Goal: Task Accomplishment & Management: Use online tool/utility

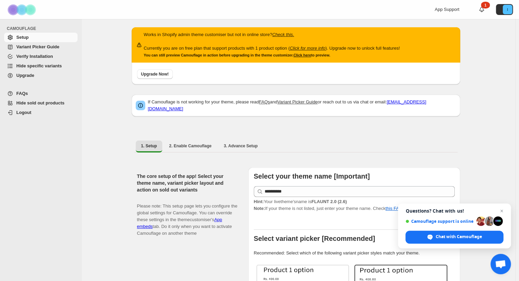
click at [40, 52] on link "Verify Installation" at bounding box center [40, 57] width 73 height 10
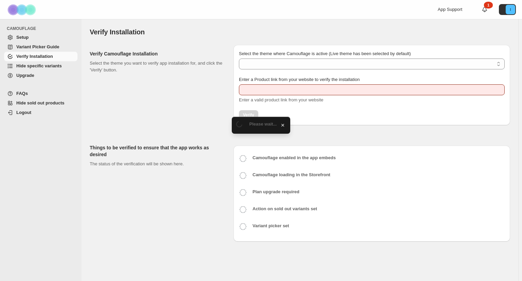
click at [37, 44] on span "Variant Picker Guide" at bounding box center [37, 46] width 43 height 5
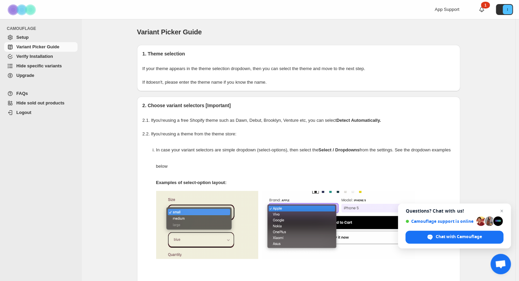
click at [26, 35] on span "Setup" at bounding box center [22, 37] width 12 height 5
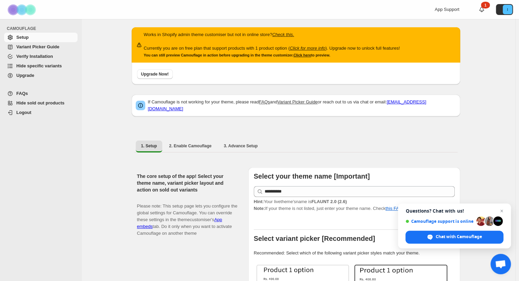
click at [24, 36] on span "Setup" at bounding box center [22, 37] width 12 height 5
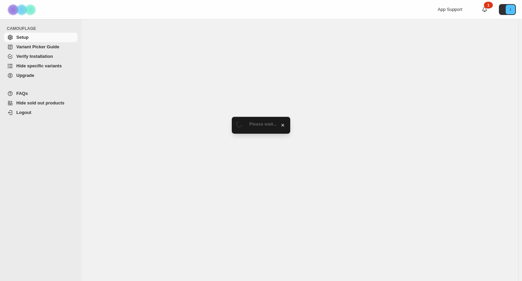
click at [26, 66] on span "Hide specific variants" at bounding box center [39, 65] width 46 height 5
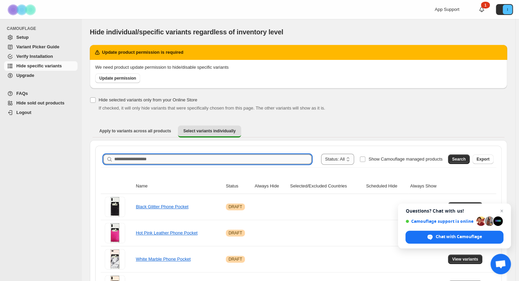
click at [156, 161] on input "Search product name" at bounding box center [212, 159] width 197 height 10
type input "*******"
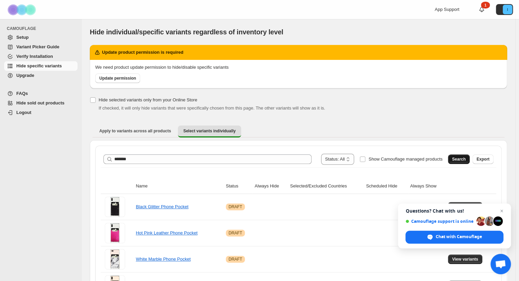
click at [455, 160] on button "Search" at bounding box center [459, 159] width 22 height 10
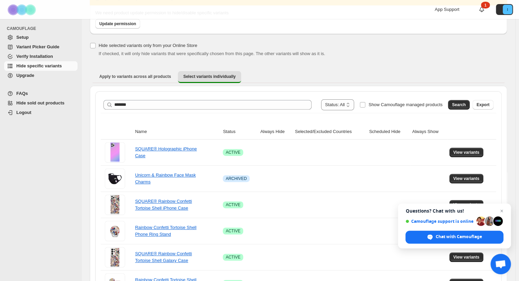
scroll to position [69, 0]
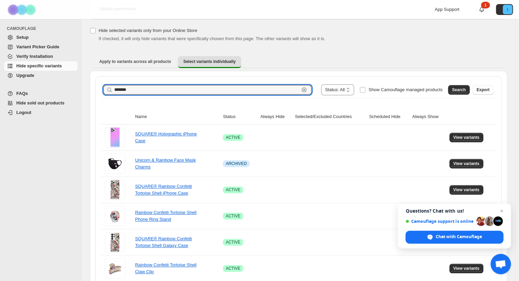
drag, startPoint x: 139, startPoint y: 90, endPoint x: 93, endPoint y: 87, distance: 46.3
click at [93, 87] on div "**********" at bounding box center [298, 192] width 417 height 242
click at [280, 58] on ul "Apply to variants across all products Select variants individually More views" at bounding box center [299, 62] width 412 height 12
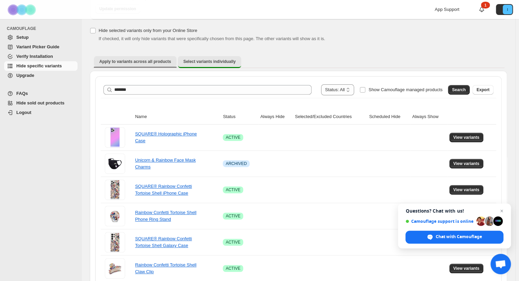
click at [138, 61] on span "Apply to variants across all products" at bounding box center [135, 61] width 72 height 5
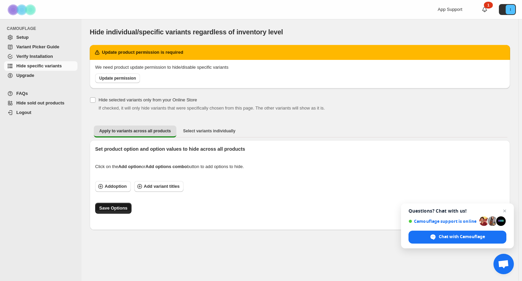
click at [117, 209] on span "Save Options" at bounding box center [113, 208] width 28 height 7
click at [116, 79] on span "Update permission" at bounding box center [117, 78] width 37 height 5
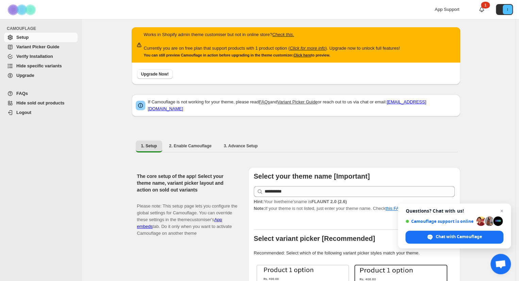
click at [47, 68] on span "Hide specific variants" at bounding box center [39, 65] width 46 height 5
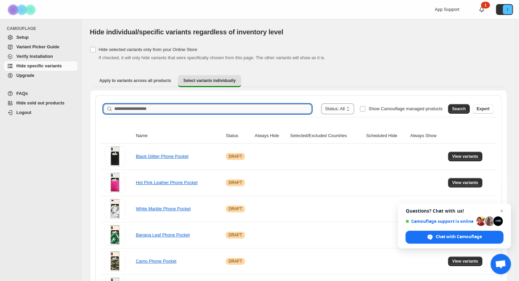
click at [140, 111] on input "Search product name" at bounding box center [212, 109] width 197 height 10
click at [163, 108] on input "Search product name" at bounding box center [212, 109] width 197 height 10
type input "*****"
click at [460, 105] on button "Search" at bounding box center [459, 109] width 22 height 10
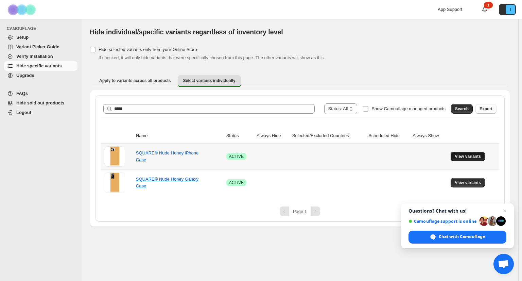
click at [466, 157] on span "View variants" at bounding box center [468, 156] width 26 height 5
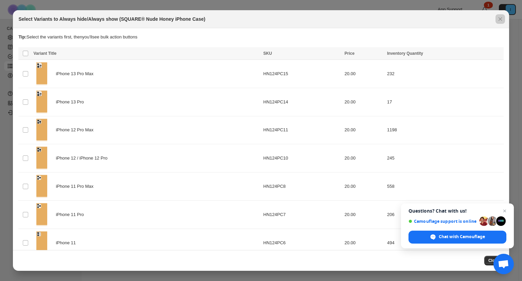
drag, startPoint x: 509, startPoint y: 93, endPoint x: 513, endPoint y: 147, distance: 53.5
click at [513, 147] on div at bounding box center [261, 140] width 522 height 281
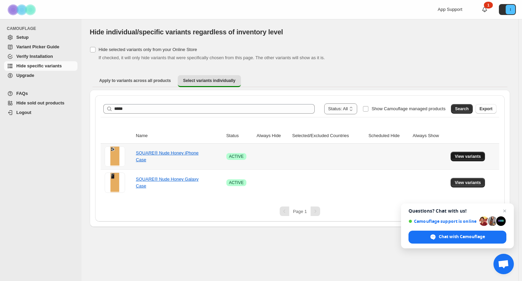
click at [467, 154] on span "View variants" at bounding box center [468, 156] width 26 height 5
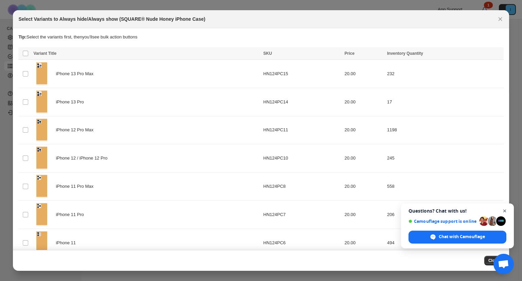
click at [505, 209] on span "Open chat" at bounding box center [505, 211] width 9 height 9
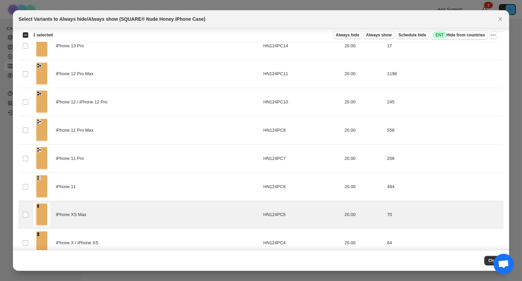
scroll to position [96, 0]
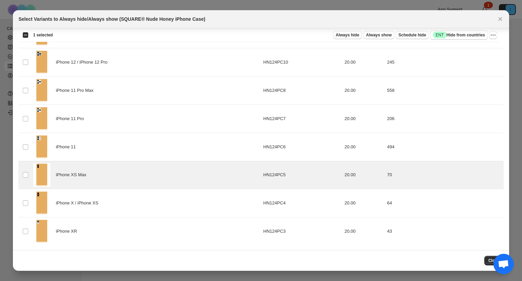
click at [506, 262] on span "Open chat" at bounding box center [503, 265] width 11 height 10
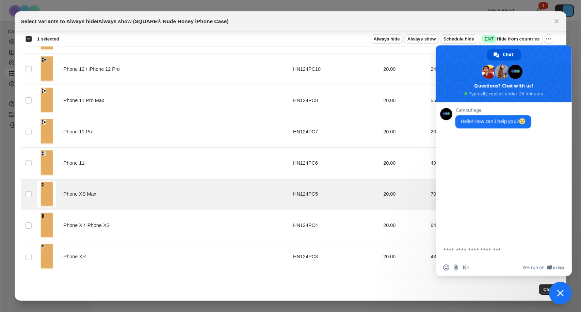
scroll to position [0, 0]
click at [502, 264] on span "Close chat" at bounding box center [504, 264] width 6 height 6
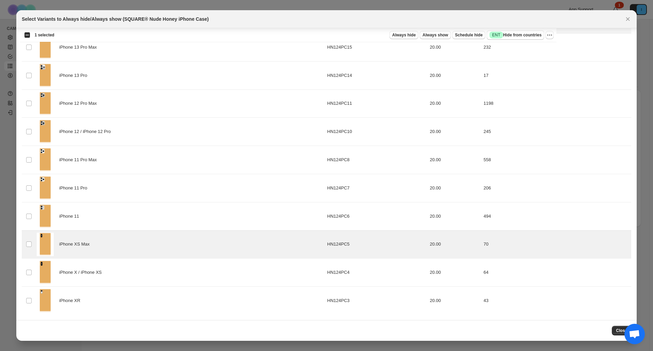
scroll to position [27, 0]
drag, startPoint x: 502, startPoint y: 2, endPoint x: 560, endPoint y: 335, distance: 338.3
click at [522, 281] on div "Close" at bounding box center [327, 331] width 610 height 10
click at [522, 281] on span "Close" at bounding box center [621, 330] width 11 height 5
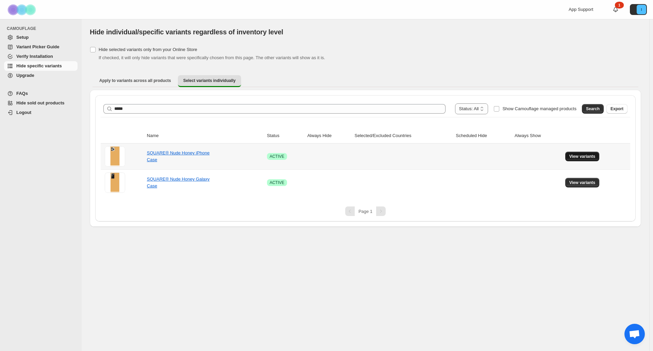
click at [522, 157] on span "View variants" at bounding box center [582, 156] width 26 height 5
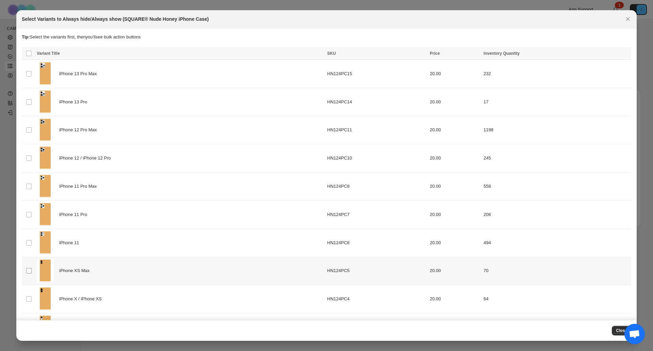
click at [29, 268] on span ":r1k:" at bounding box center [29, 271] width 6 height 6
click at [522, 54] on icon "More actions" at bounding box center [624, 54] width 7 height 7
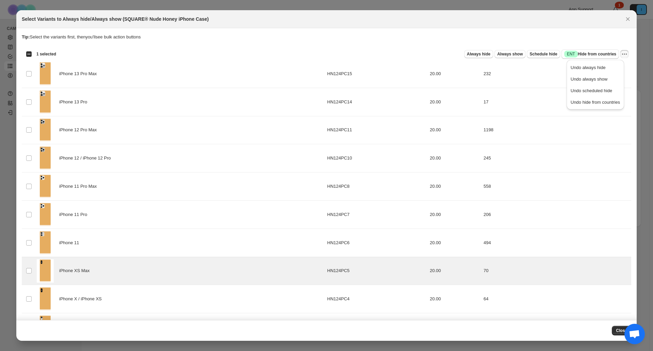
click at [522, 32] on section "Tip: Select the variants first, then you'll see bulk action buttons Loading pro…" at bounding box center [326, 187] width 620 height 318
click at [480, 54] on span "Always hide" at bounding box center [478, 53] width 23 height 5
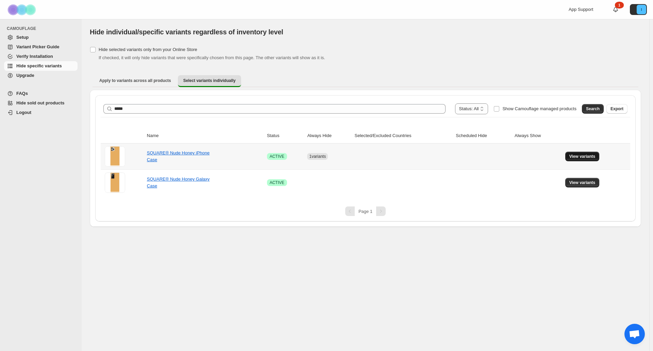
click at [522, 153] on button "View variants" at bounding box center [582, 157] width 34 height 10
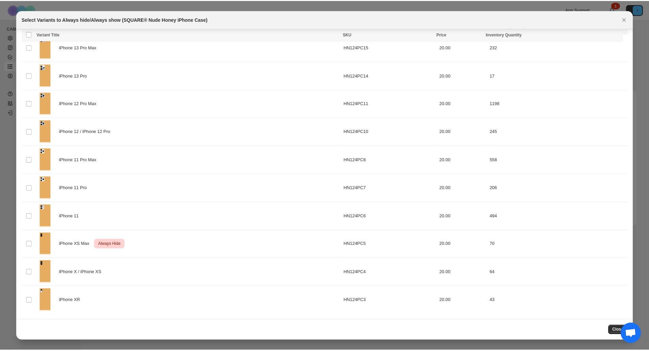
scroll to position [0, 0]
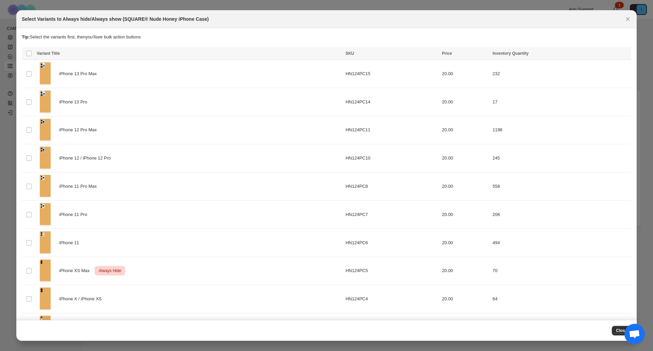
click at [522, 281] on div "Close" at bounding box center [327, 331] width 610 height 10
click at [522, 281] on span "Close" at bounding box center [621, 330] width 11 height 5
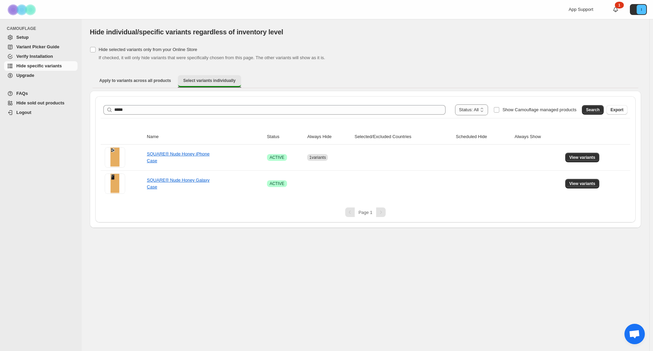
click at [214, 83] on button "Select variants individually" at bounding box center [209, 81] width 63 height 12
click at [206, 79] on span "Select variants individually" at bounding box center [209, 80] width 52 height 5
click at [132, 75] on li "Apply to variants across all products" at bounding box center [135, 81] width 83 height 12
click at [133, 78] on span "Apply to variants across all products" at bounding box center [135, 80] width 72 height 5
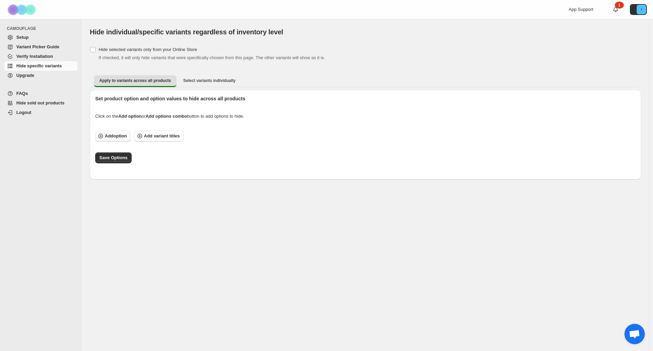
click at [121, 135] on span "Add option" at bounding box center [116, 136] width 22 height 7
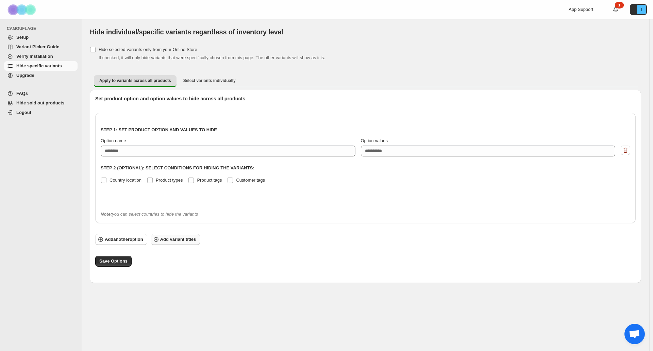
click at [175, 238] on span "Add variant titles" at bounding box center [178, 239] width 36 height 7
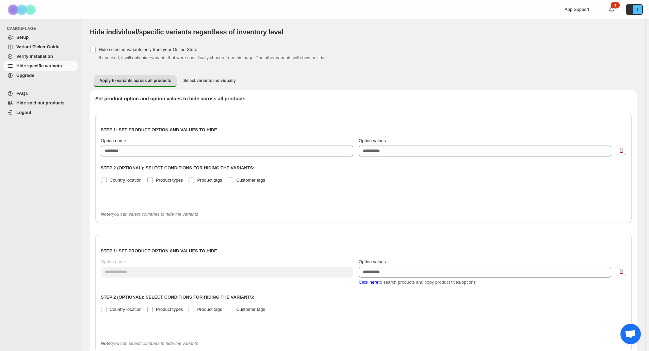
click at [46, 55] on span "Verify Installation" at bounding box center [34, 56] width 37 height 5
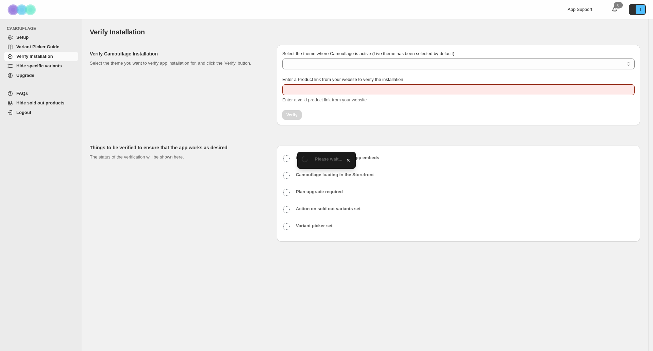
click at [42, 65] on span "Hide specific variants" at bounding box center [39, 65] width 46 height 5
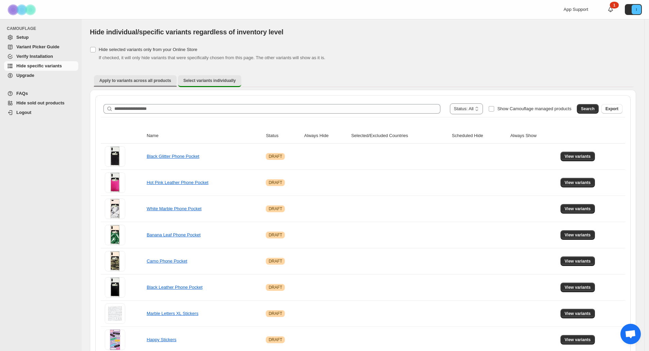
click at [135, 79] on span "Apply to variants across all products" at bounding box center [135, 80] width 72 height 5
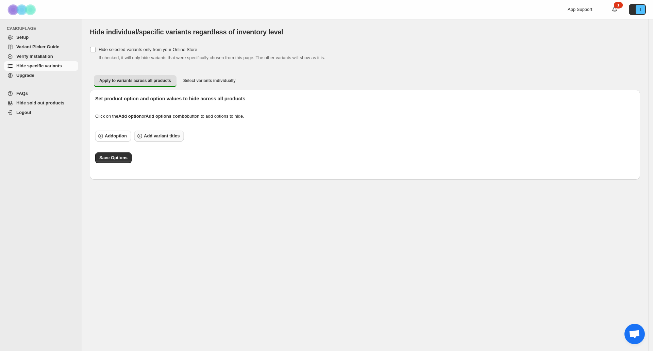
click at [162, 136] on span "Add variant titles" at bounding box center [162, 136] width 36 height 7
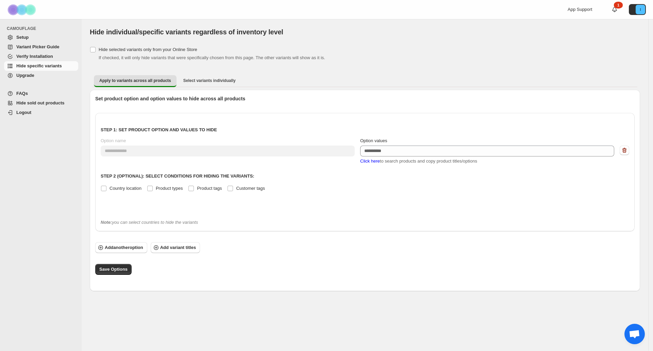
click at [301, 157] on div "**********" at bounding box center [365, 150] width 529 height 27
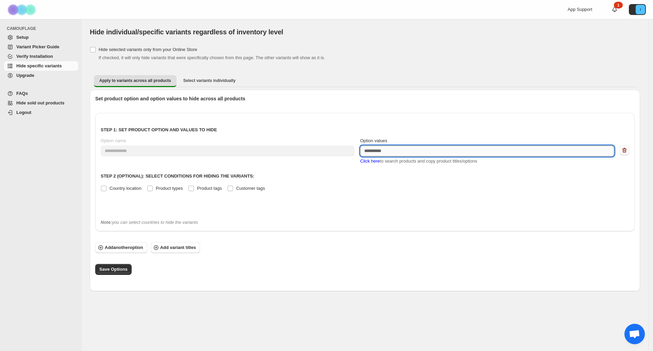
click at [385, 154] on textarea "Option values" at bounding box center [487, 151] width 254 height 11
click at [388, 152] on textarea "Option values" at bounding box center [487, 151] width 254 height 11
click at [198, 78] on span "Select variants individually" at bounding box center [209, 80] width 52 height 5
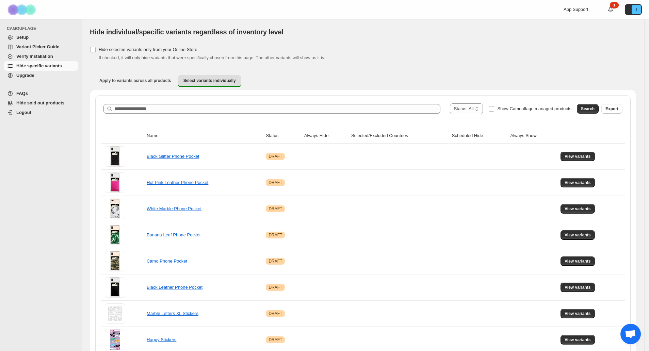
click at [180, 114] on div "**********" at bounding box center [362, 108] width 519 height 11
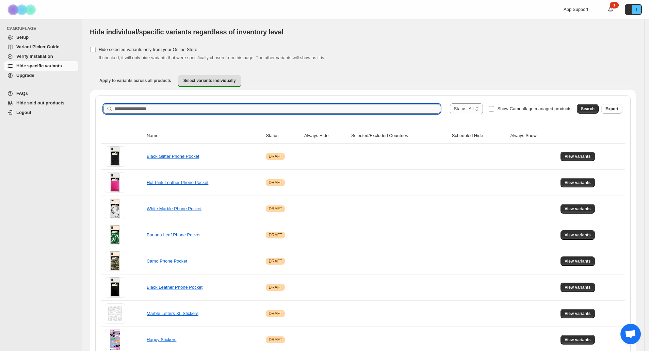
click at [173, 111] on input "Search product name" at bounding box center [277, 109] width 326 height 10
type input "*"
type input "*****"
click at [593, 109] on span "Search" at bounding box center [588, 108] width 14 height 5
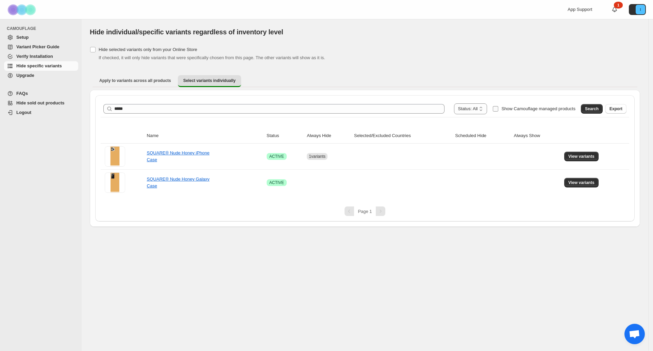
click at [507, 112] on span "Show Camouflage managed products" at bounding box center [538, 108] width 74 height 7
click at [587, 157] on span "View variants" at bounding box center [581, 156] width 26 height 5
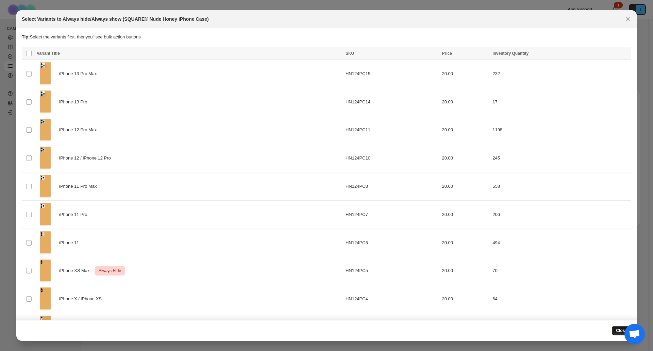
click at [617, 328] on button "Close" at bounding box center [621, 331] width 19 height 10
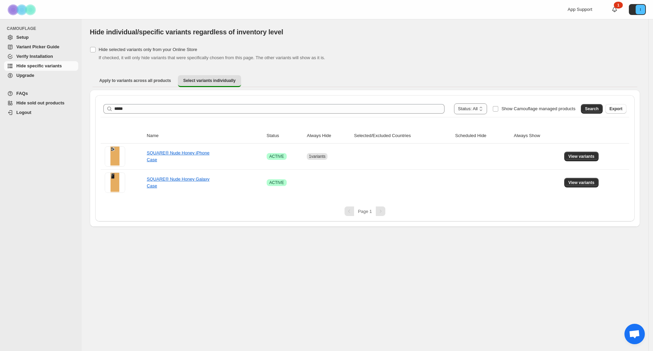
click at [633, 336] on span "Open chat" at bounding box center [634, 335] width 11 height 10
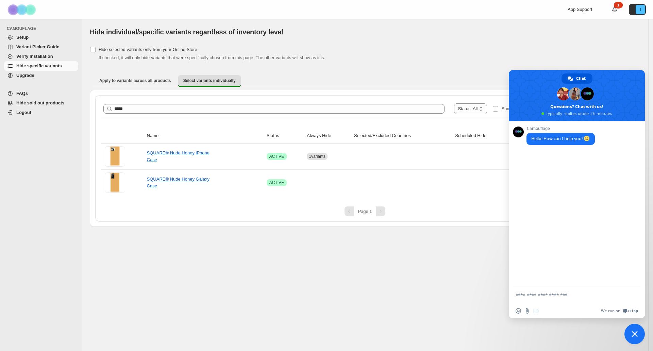
click at [529, 298] on textarea "Compose your message..." at bounding box center [570, 294] width 109 height 17
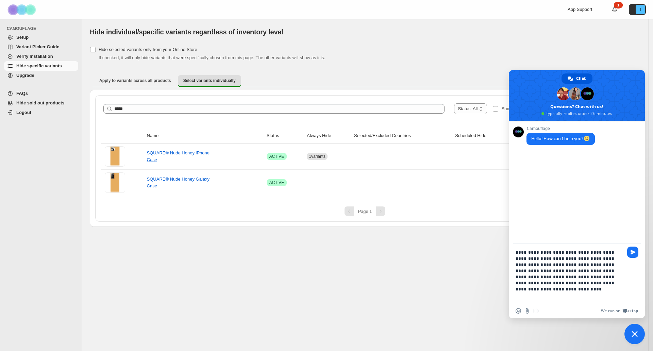
click at [573, 257] on textarea "**********" at bounding box center [570, 274] width 109 height 60
click at [537, 270] on textarea "**********" at bounding box center [570, 274] width 109 height 60
click at [625, 249] on div "**********" at bounding box center [577, 274] width 136 height 60
click at [611, 252] on textarea "**********" at bounding box center [570, 274] width 109 height 60
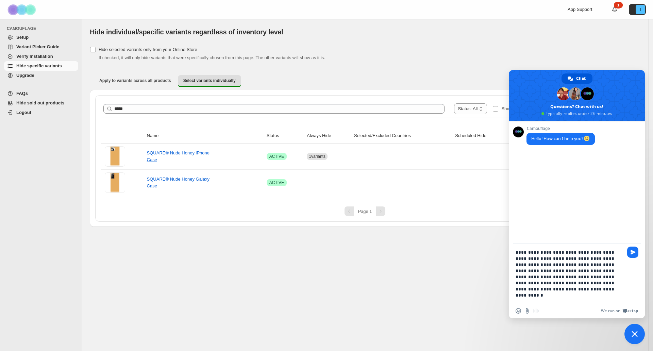
click at [611, 252] on textarea "**********" at bounding box center [570, 274] width 109 height 60
type textarea "**********"
click at [628, 283] on div "**********" at bounding box center [577, 274] width 136 height 60
click at [619, 283] on textarea "**********" at bounding box center [570, 274] width 109 height 60
